Goal: Information Seeking & Learning: Check status

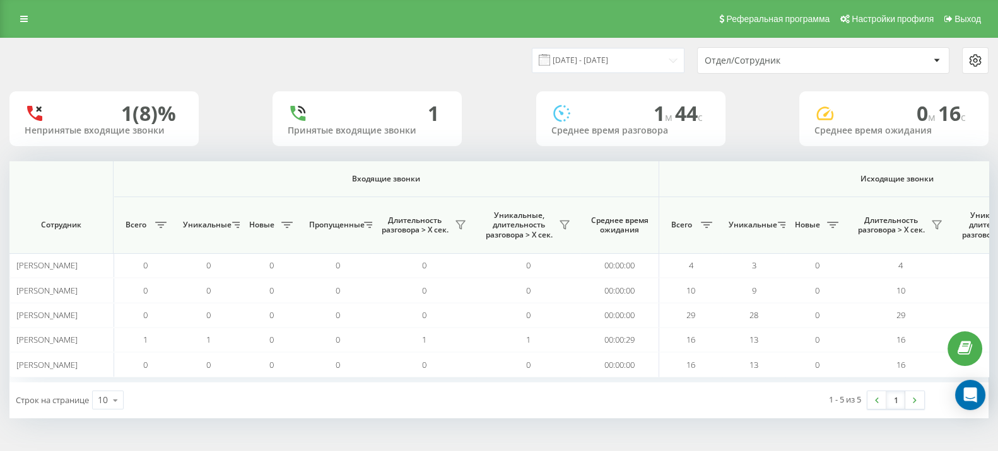
scroll to position [0, 780]
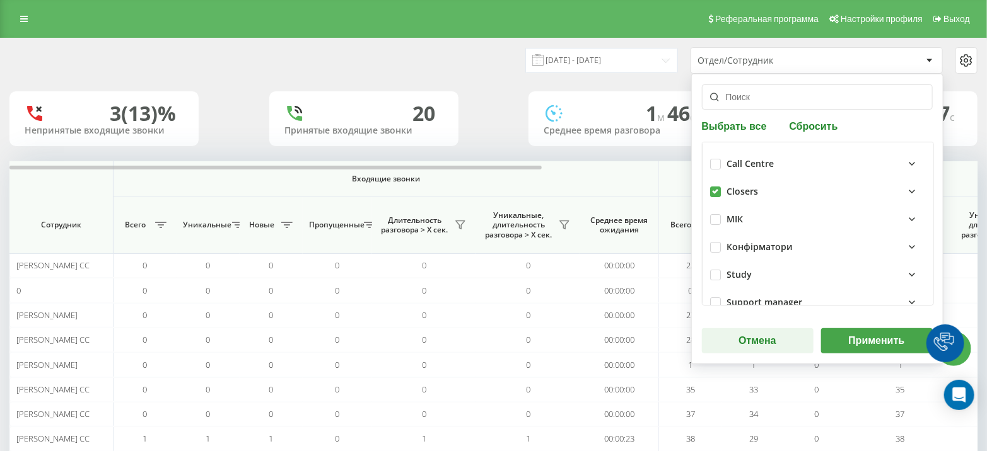
click at [867, 337] on button "Применить" at bounding box center [877, 341] width 112 height 25
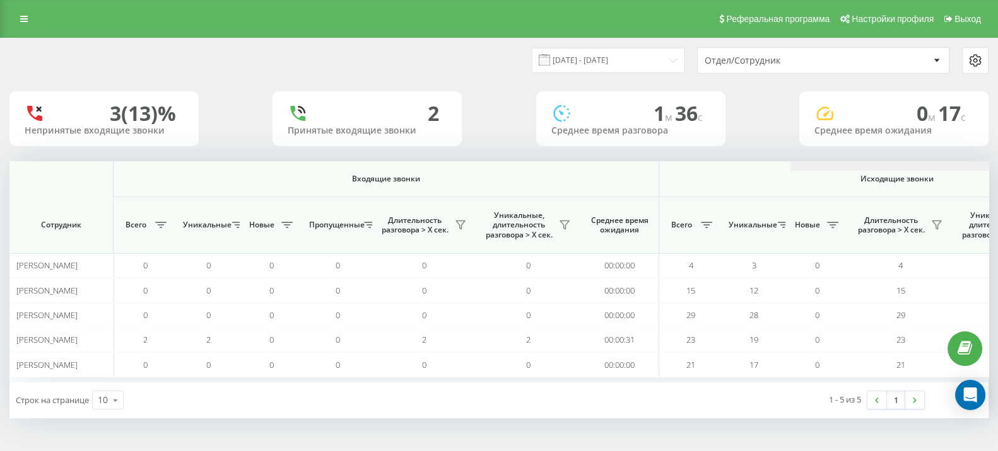
scroll to position [0, 780]
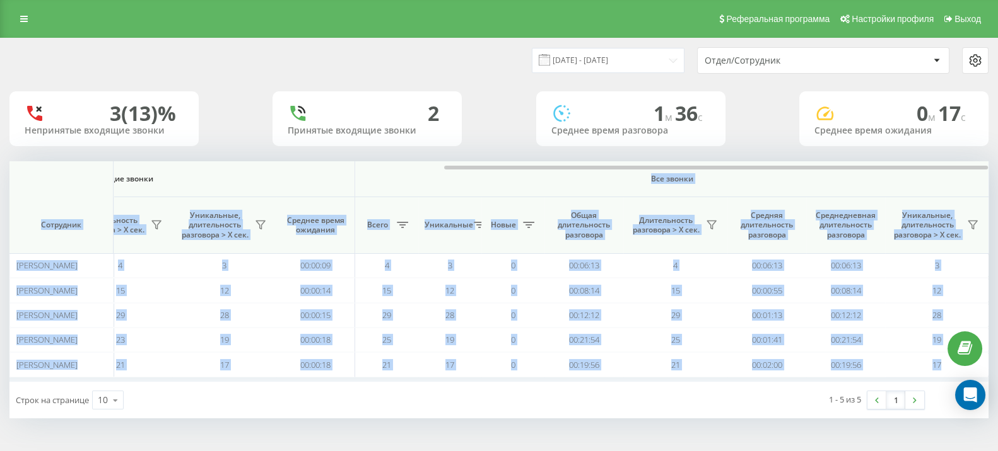
drag, startPoint x: 513, startPoint y: 170, endPoint x: 533, endPoint y: 172, distance: 21.0
click at [533, 172] on div "Входящие звонки Исходящие звонки Все звонки Сотрудник Всего Уникальные Новые Пр…" at bounding box center [498, 271] width 979 height 221
click at [533, 172] on th "Все звонки" at bounding box center [672, 179] width 634 height 36
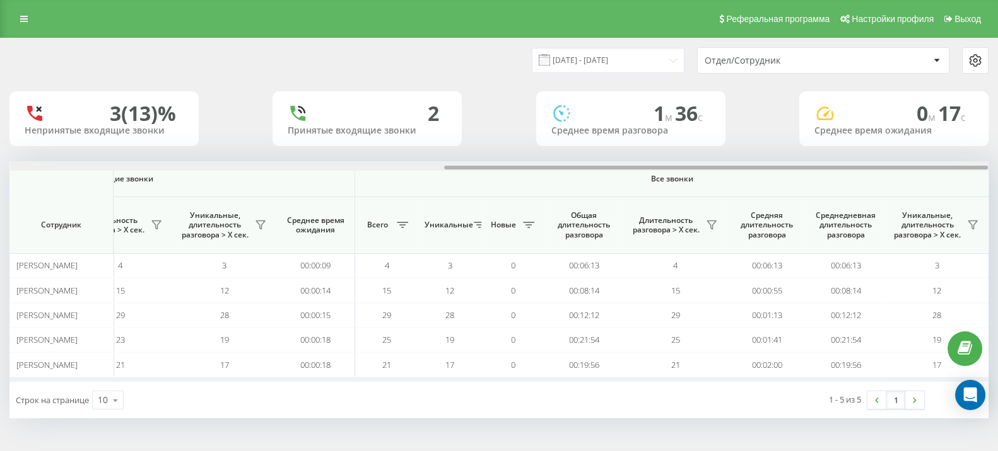
drag, startPoint x: 497, startPoint y: 166, endPoint x: 524, endPoint y: 169, distance: 27.2
click at [524, 169] on div at bounding box center [716, 168] width 544 height 4
